Goal: Information Seeking & Learning: Find specific fact

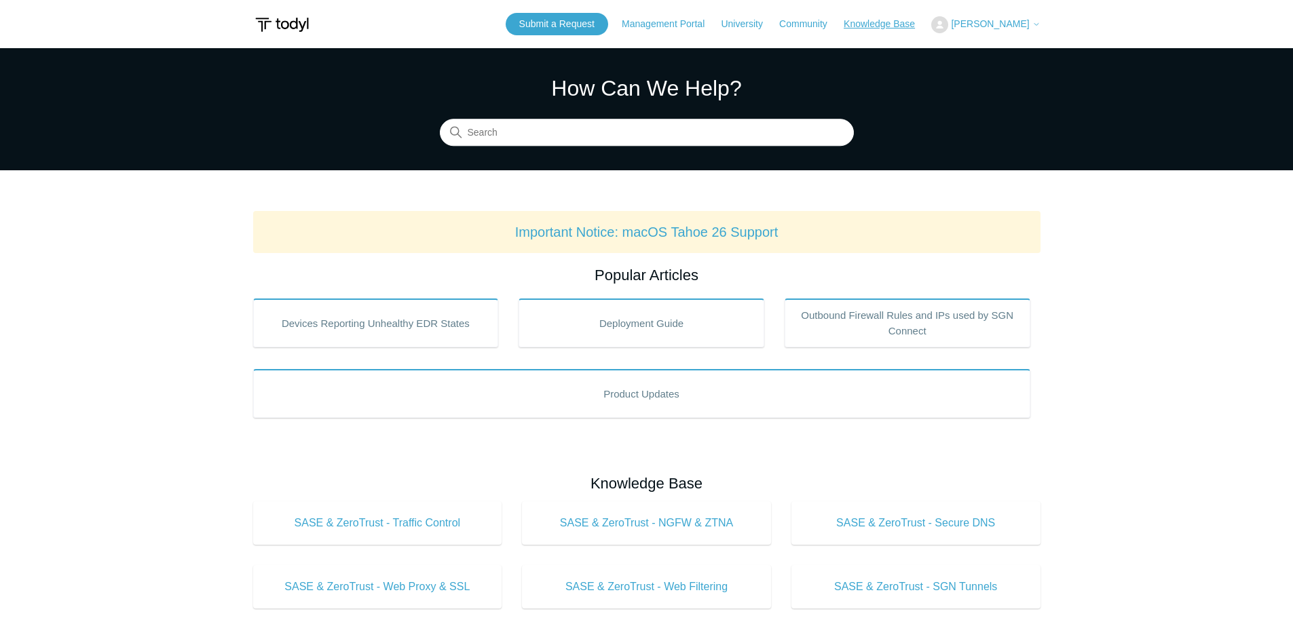
click at [878, 23] on link "Knowledge Base" at bounding box center [886, 24] width 85 height 14
click at [603, 136] on input "Search" at bounding box center [647, 132] width 414 height 27
type input "ips to whitelist"
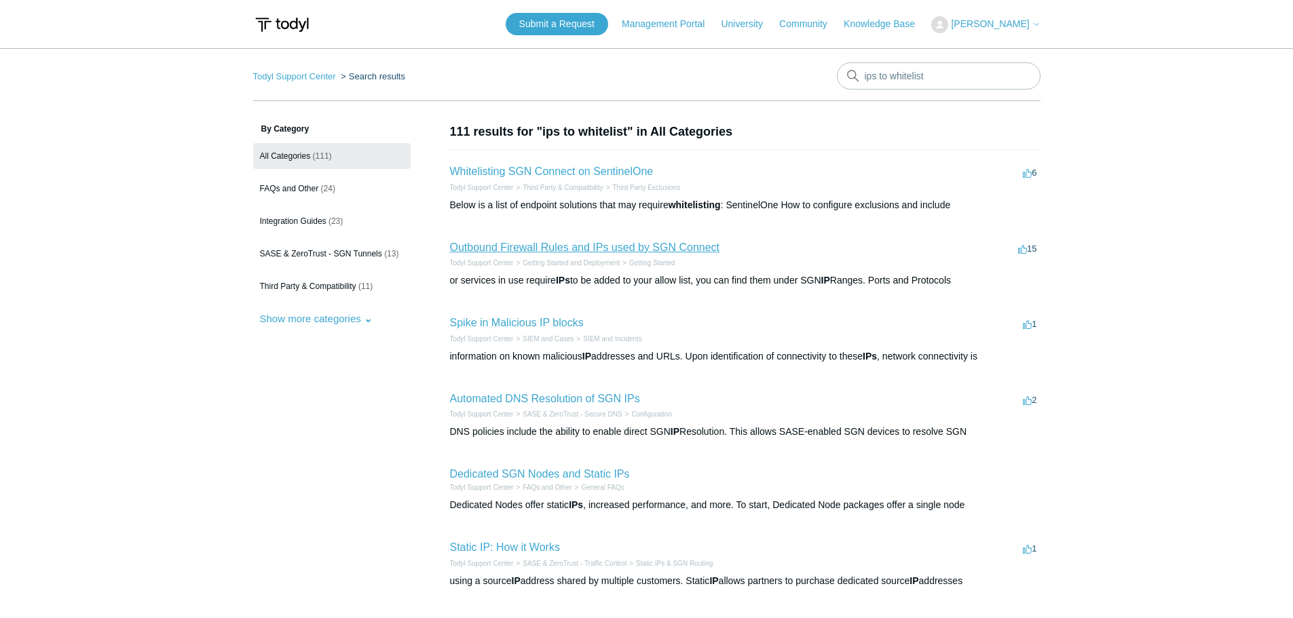
click at [685, 248] on link "Outbound Firewall Rules and IPs used by SGN Connect" at bounding box center [585, 248] width 270 height 12
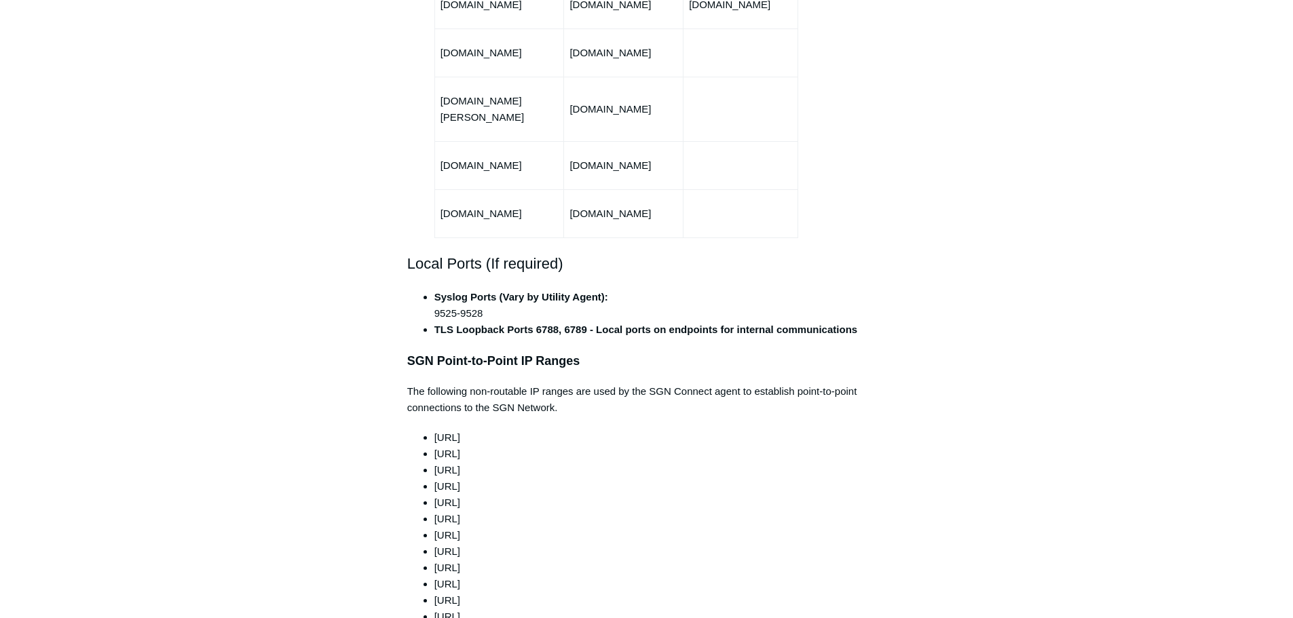
scroll to position [1154, 0]
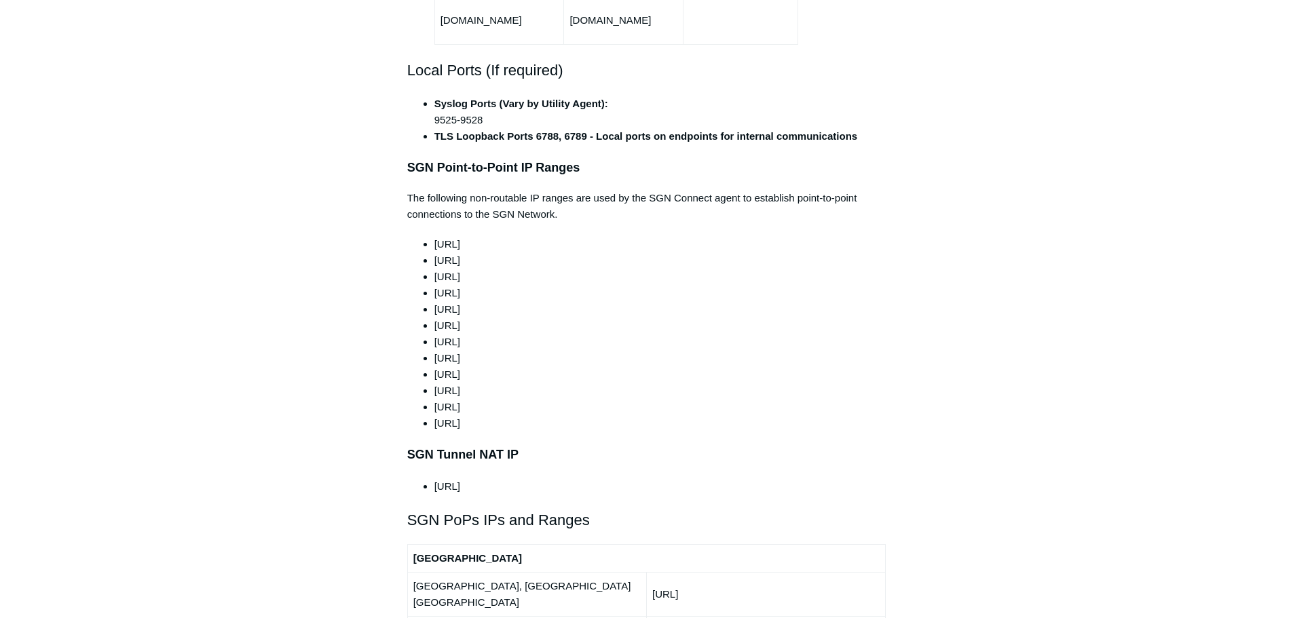
drag, startPoint x: 511, startPoint y: 360, endPoint x: 432, endPoint y: 362, distance: 78.8
click at [432, 362] on ul "100.64.0.0/10 165.15.0.0/24 165.15.1.0/24 165.15.2.0/24 165.15.3.0/24 165.15.4.…" at bounding box center [654, 333] width 466 height 195
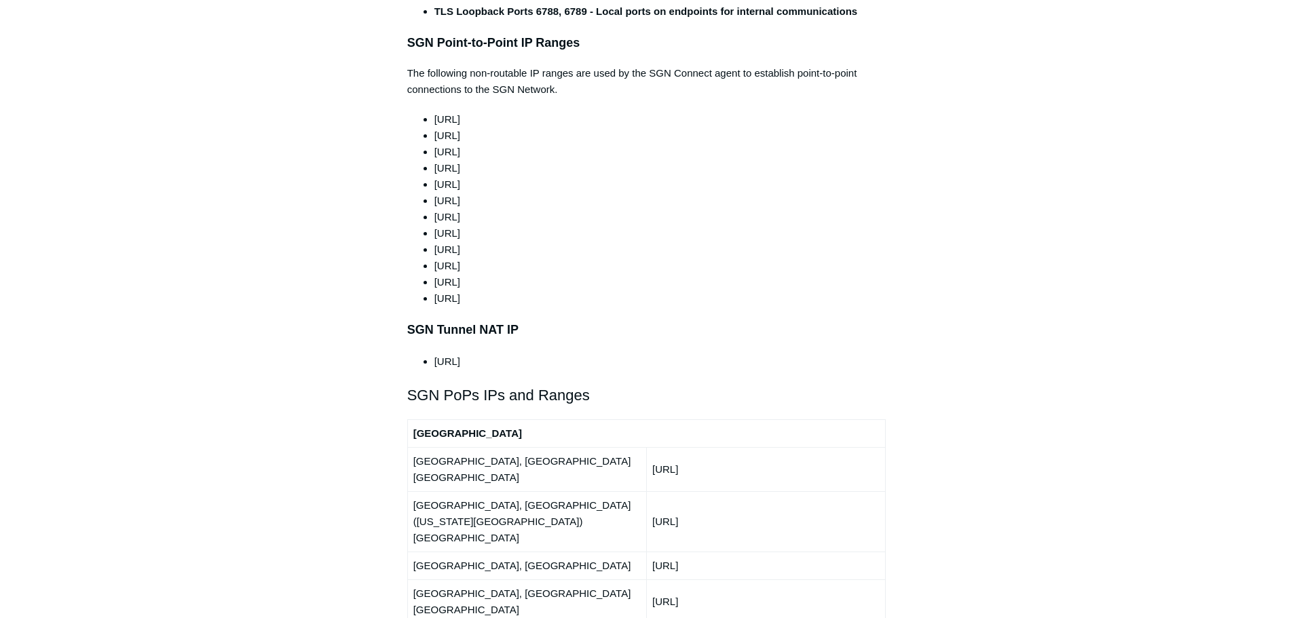
scroll to position [1289, 0]
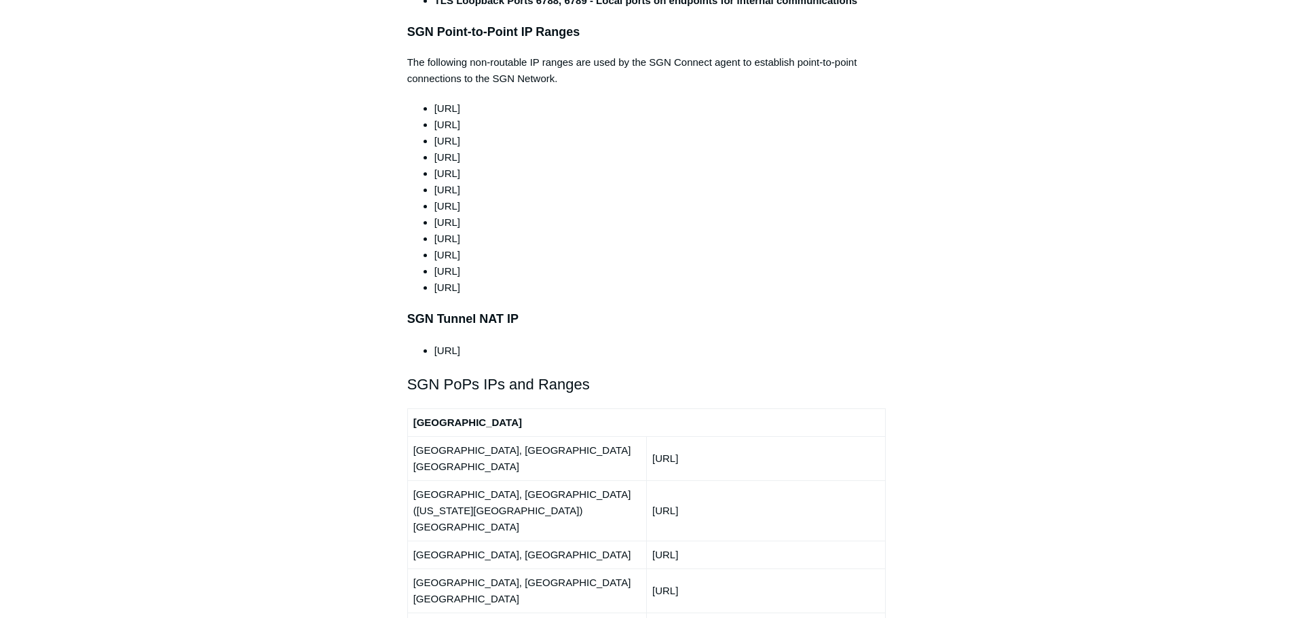
click at [1007, 278] on div "Articles in this section Deployment Guide Outbound Firewall Rules and IPs used …" at bounding box center [646, 624] width 787 height 3583
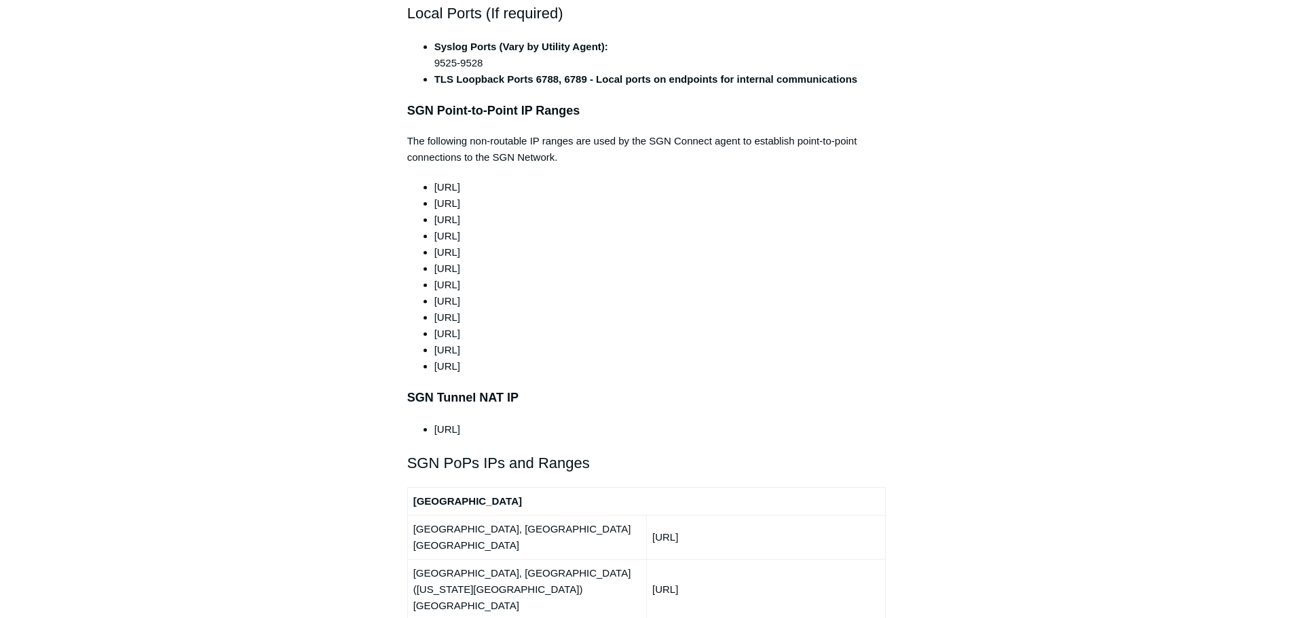
scroll to position [1222, 0]
